Goal: Task Accomplishment & Management: Manage account settings

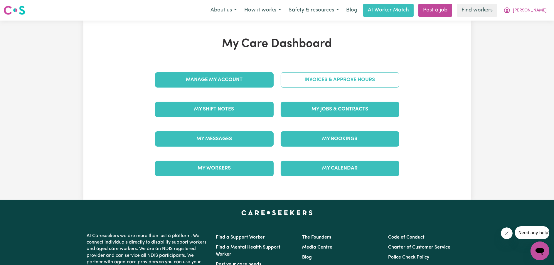
click at [314, 75] on link "Invoices & Approve Hours" at bounding box center [340, 79] width 119 height 15
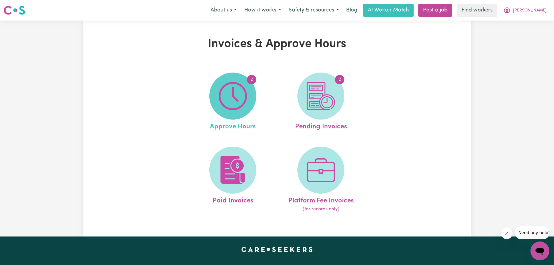
click at [238, 102] on img at bounding box center [233, 96] width 28 height 28
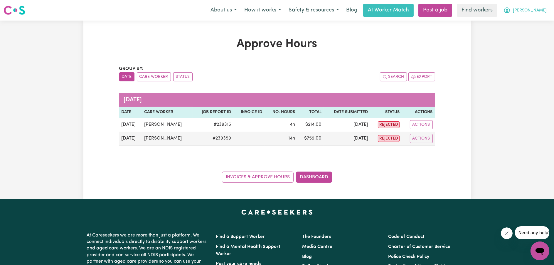
click at [510, 12] on icon "My Account" at bounding box center [507, 10] width 6 height 6
click at [526, 21] on link "My Dashboard" at bounding box center [527, 22] width 46 height 11
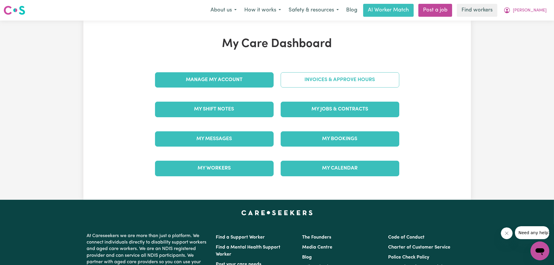
click at [339, 75] on link "Invoices & Approve Hours" at bounding box center [340, 79] width 119 height 15
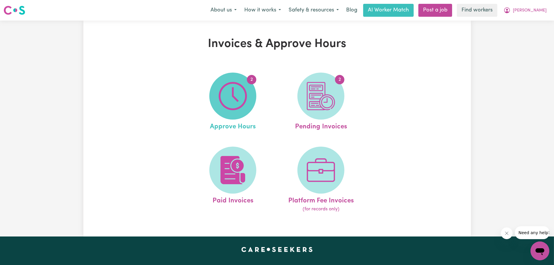
click at [217, 109] on span "2" at bounding box center [232, 96] width 47 height 47
